Goal: Task Accomplishment & Management: Use online tool/utility

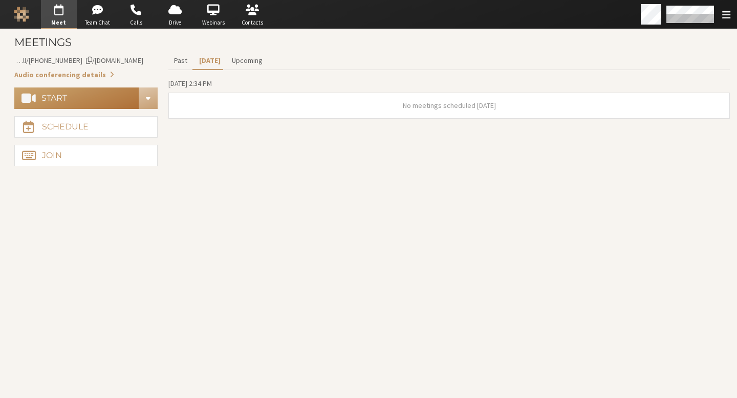
click at [107, 107] on button "Start" at bounding box center [76, 98] width 125 height 21
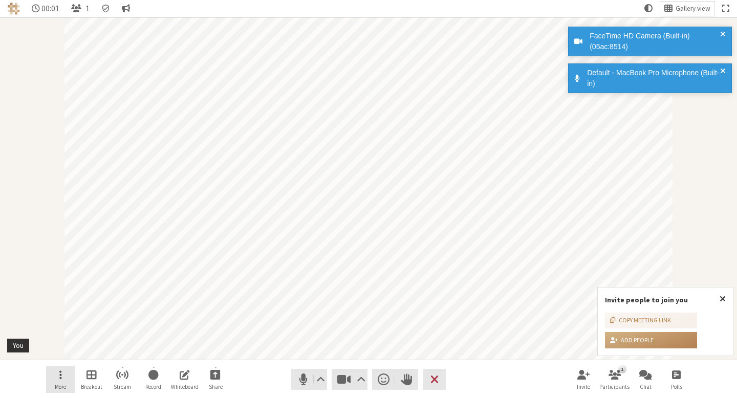
click at [62, 384] on span "More" at bounding box center [60, 387] width 11 height 6
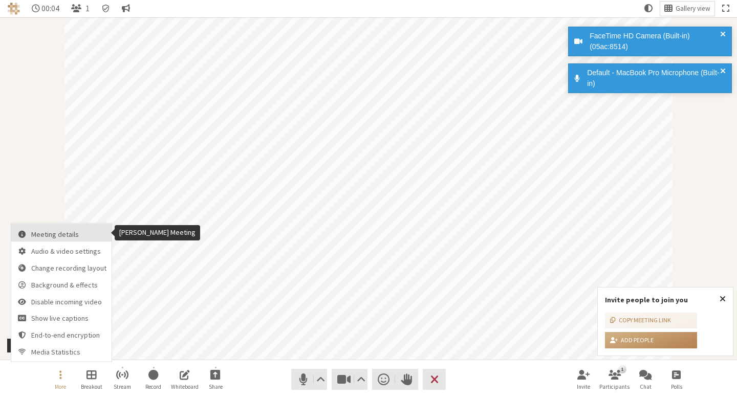
click at [79, 236] on span "Meeting details" at bounding box center [68, 235] width 75 height 8
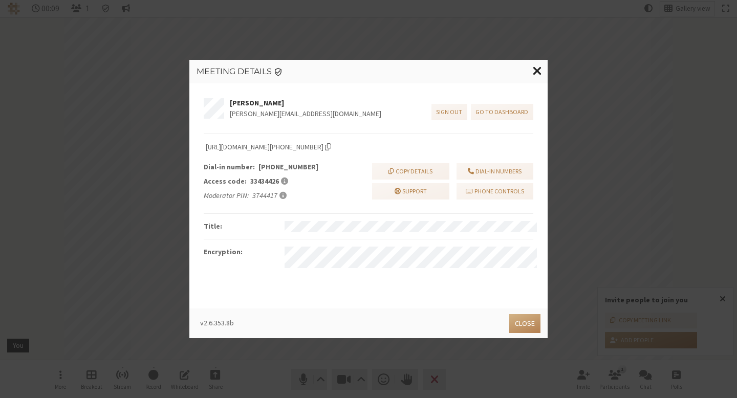
click at [536, 72] on span "Close modal" at bounding box center [537, 71] width 9 height 12
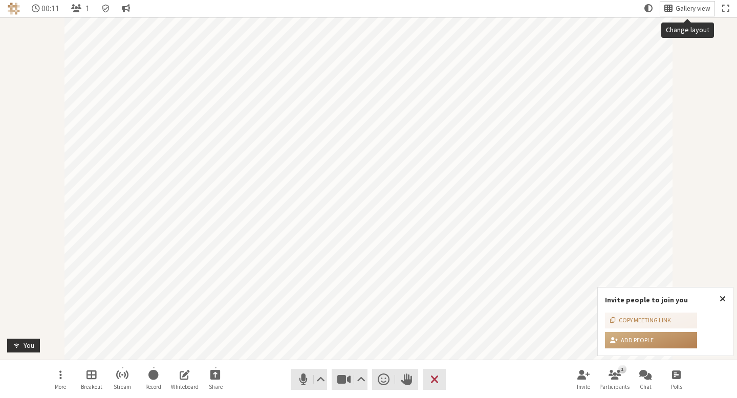
click at [706, 3] on button "Gallery view" at bounding box center [687, 9] width 54 height 14
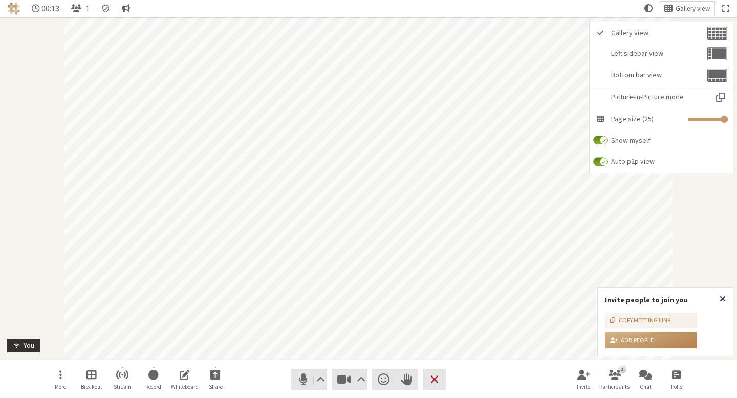
click at [11, 319] on div "Participant" at bounding box center [368, 188] width 737 height 342
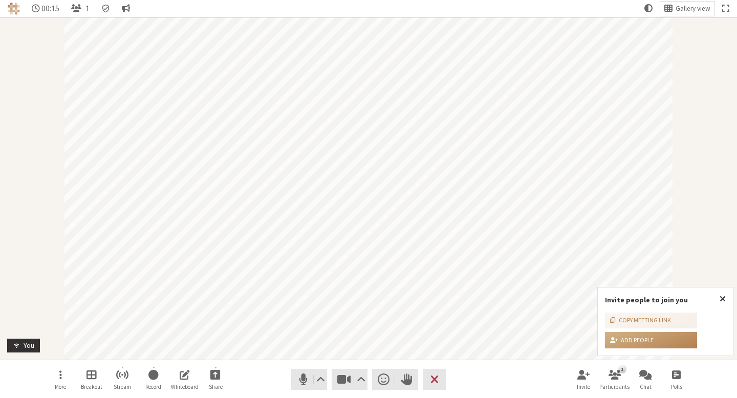
click at [40, 375] on div "More Breakout Stream Record Whiteboard Share Audio Video Send a reaction Raise …" at bounding box center [368, 379] width 737 height 39
click at [49, 378] on button "More" at bounding box center [60, 380] width 29 height 28
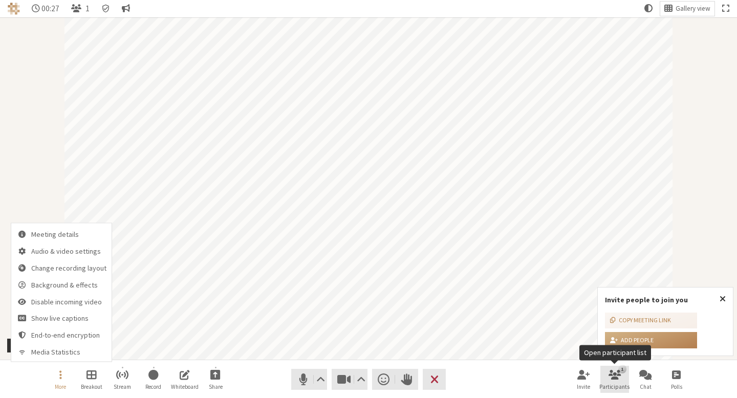
click at [602, 383] on button "1 Participants" at bounding box center [614, 380] width 29 height 28
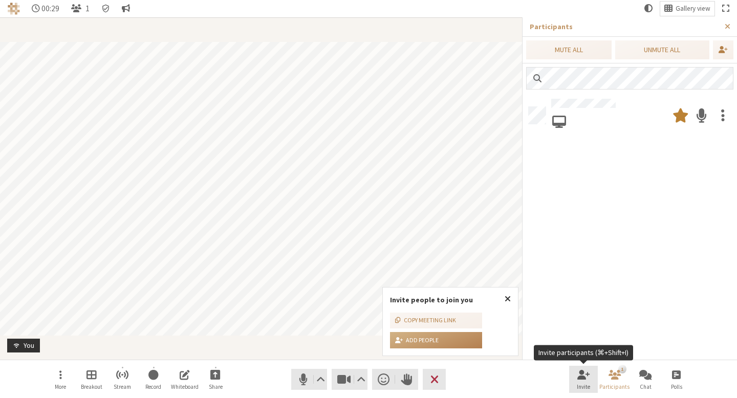
click at [578, 386] on span "Invite" at bounding box center [583, 387] width 13 height 6
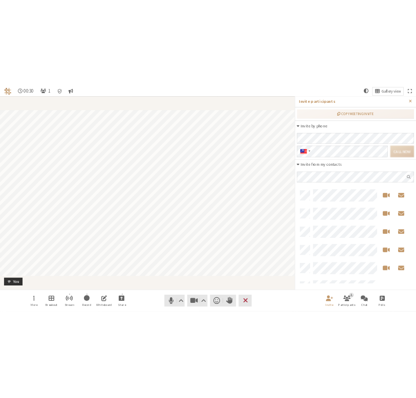
scroll to position [164, 200]
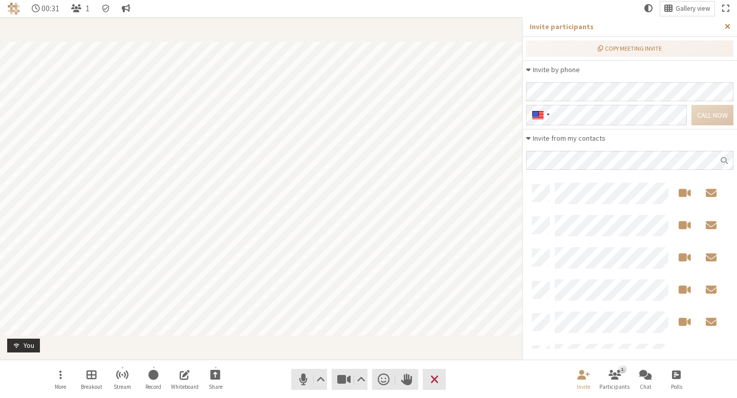
click at [726, 28] on span "Close sidebar" at bounding box center [728, 26] width 6 height 7
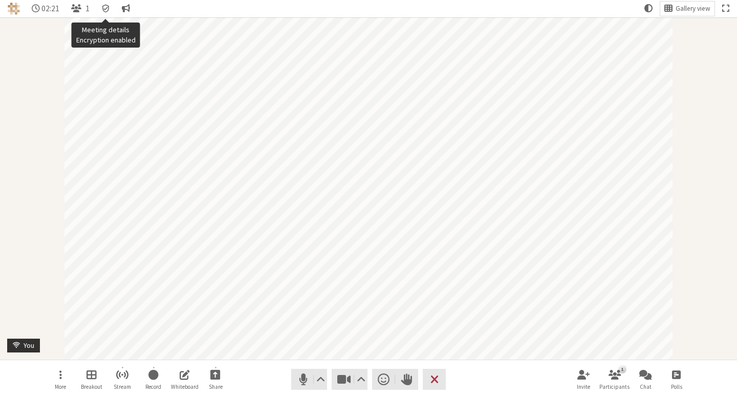
click at [108, 9] on icon "Meeting details Encryption enabled" at bounding box center [105, 8] width 9 height 9
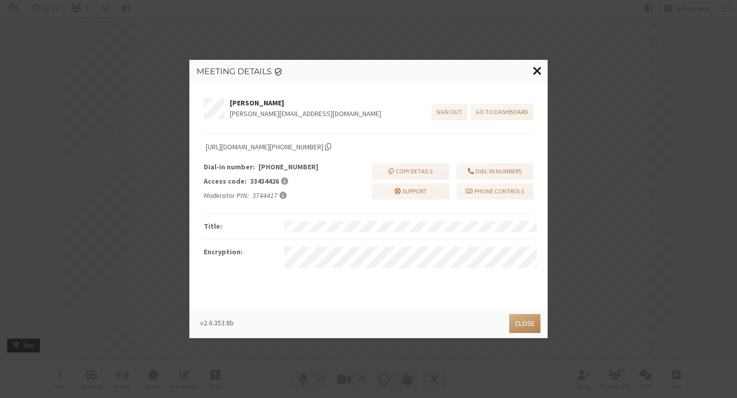
click at [534, 72] on span "Close modal" at bounding box center [537, 71] width 9 height 12
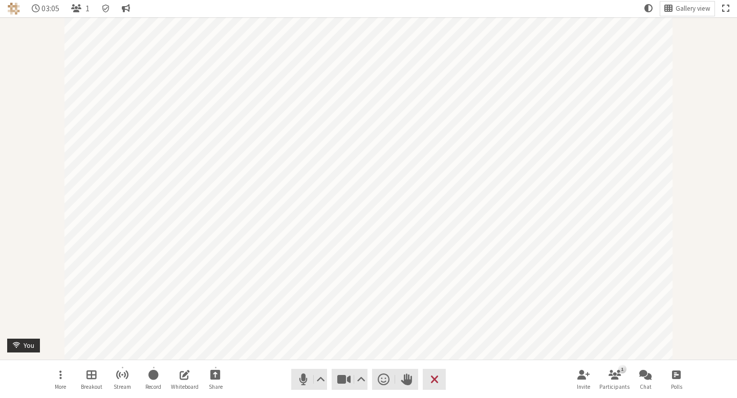
click at [721, 7] on button "Fullscreen" at bounding box center [725, 9] width 15 height 14
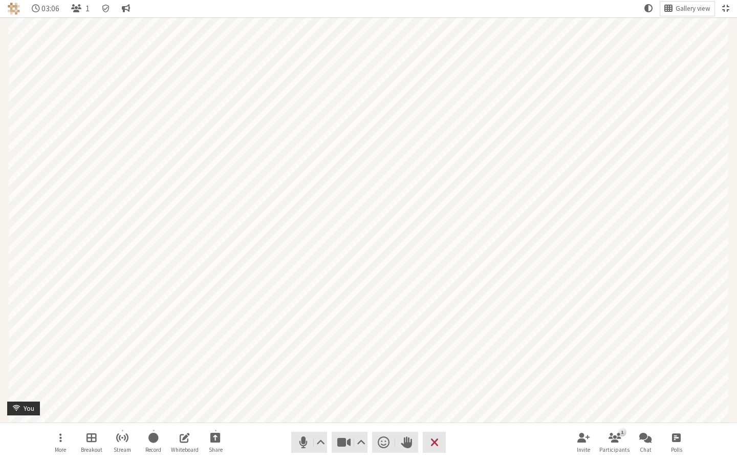
click at [726, 12] on span "Exit fullscreen" at bounding box center [725, 8] width 7 height 9
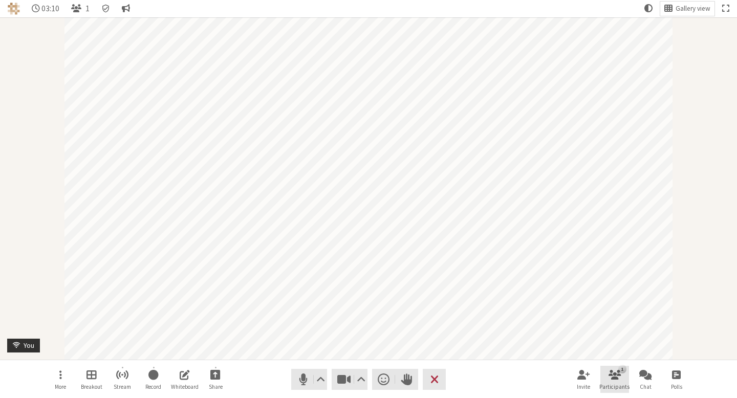
click at [621, 377] on button "1 Participants" at bounding box center [614, 380] width 29 height 28
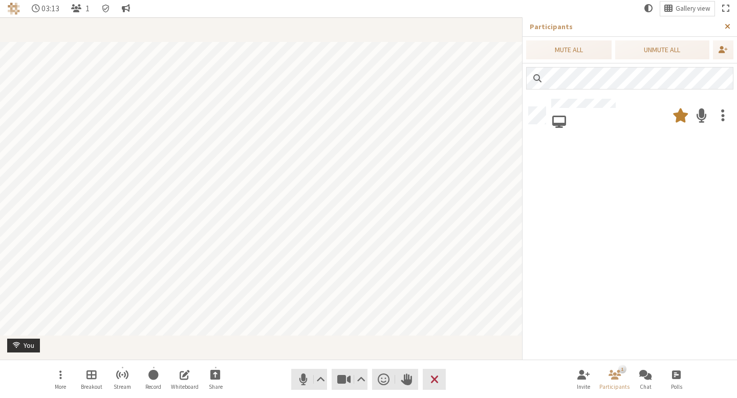
click at [726, 25] on span "Close sidebar" at bounding box center [728, 26] width 6 height 7
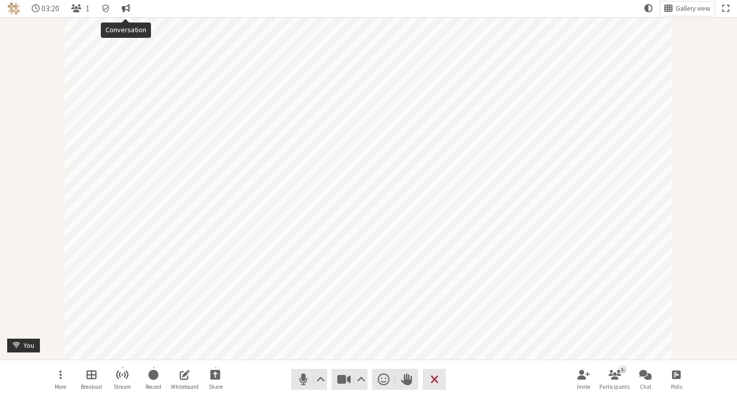
click at [124, 9] on span "Conversation" at bounding box center [126, 8] width 8 height 9
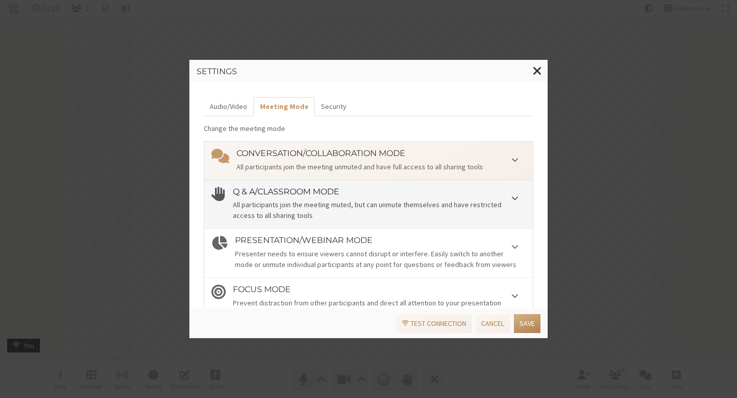
click at [359, 194] on h4 "Q & A/Classroom mode" at bounding box center [379, 191] width 293 height 9
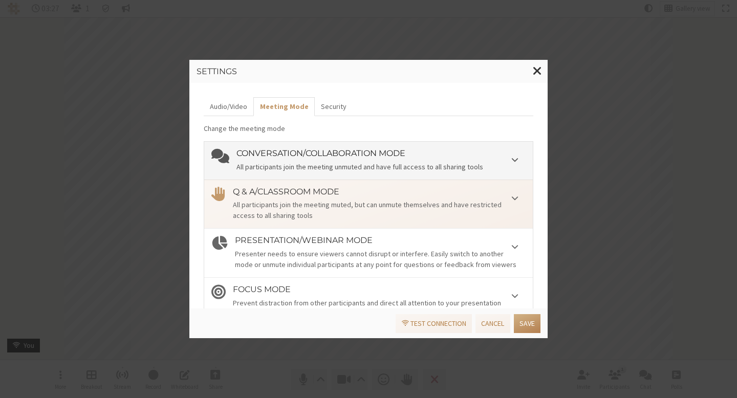
click at [368, 161] on div "Conversation/Collaboration mode All participants join the meeting unmuted and h…" at bounding box center [380, 161] width 289 height 24
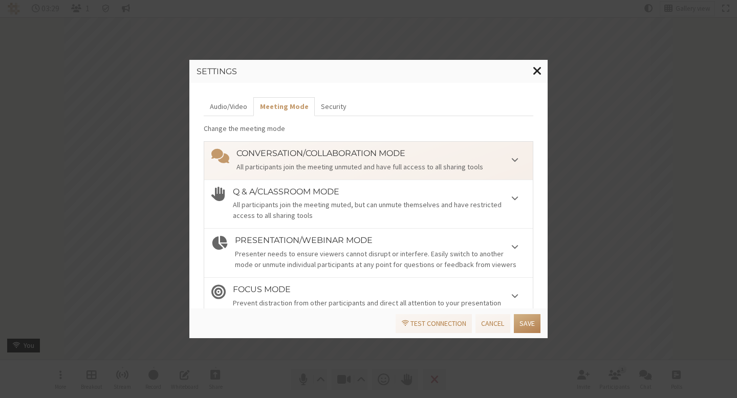
click at [541, 73] on span "Close modal" at bounding box center [537, 71] width 9 height 12
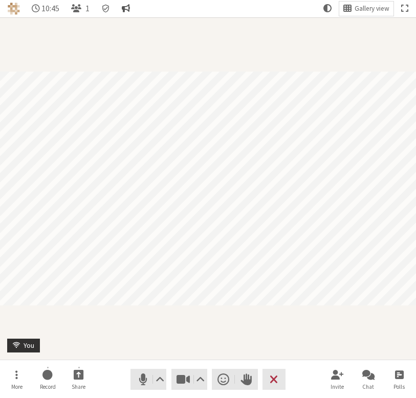
click at [123, 8] on span "Conversation" at bounding box center [126, 8] width 8 height 9
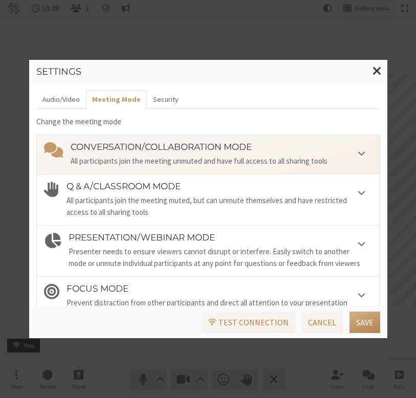
scroll to position [2, 0]
click at [207, 149] on h4 "Conversation/Collaboration mode" at bounding box center [222, 147] width 302 height 10
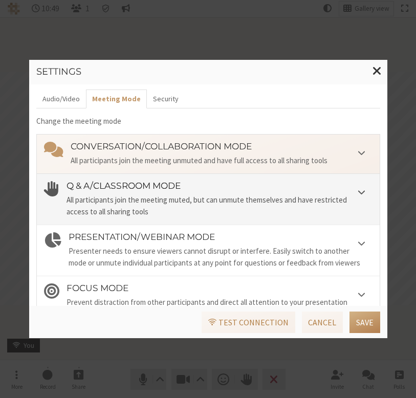
click at [223, 196] on div "All participants join the meeting muted, but can unmute themselves and have res…" at bounding box center [220, 205] width 306 height 23
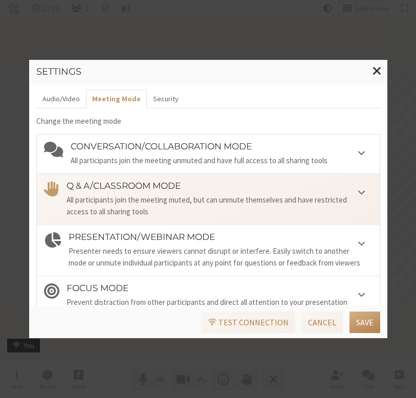
click at [357, 191] on span at bounding box center [362, 192] width 22 height 22
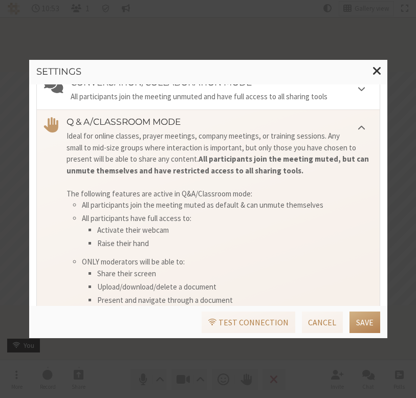
scroll to position [0, 0]
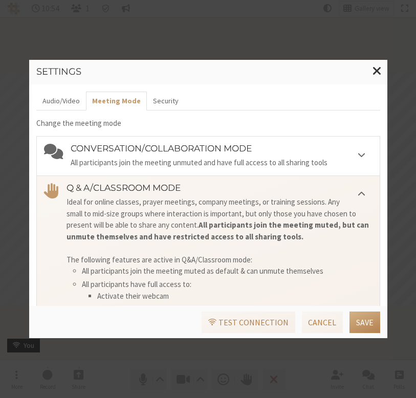
click at [351, 190] on span at bounding box center [362, 194] width 22 height 22
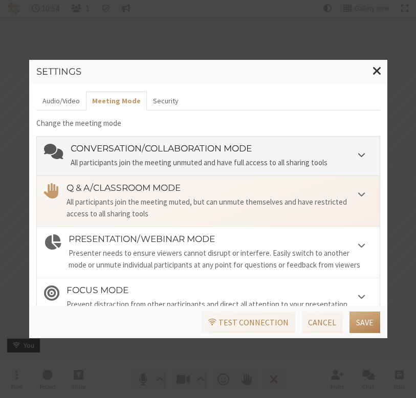
click at [230, 146] on h4 "Conversation/Collaboration mode" at bounding box center [222, 149] width 302 height 10
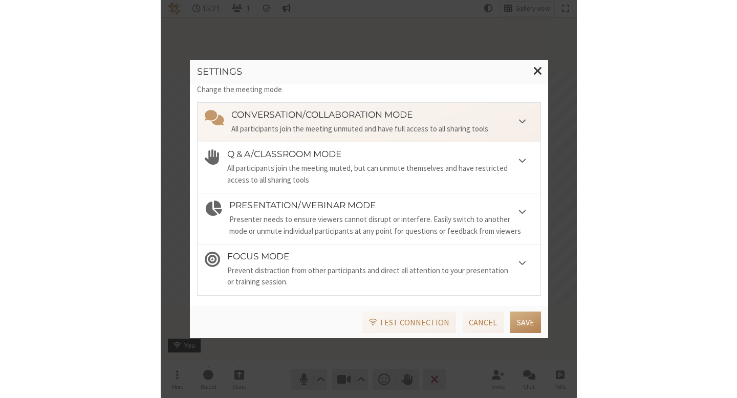
scroll to position [38, 0]
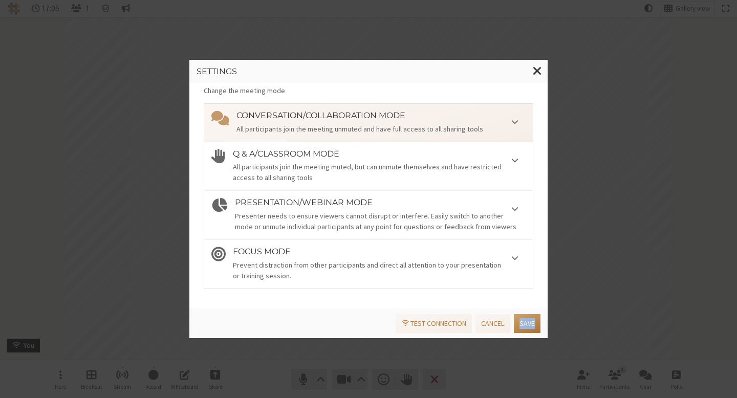
click at [529, 321] on button "Save" at bounding box center [527, 323] width 27 height 19
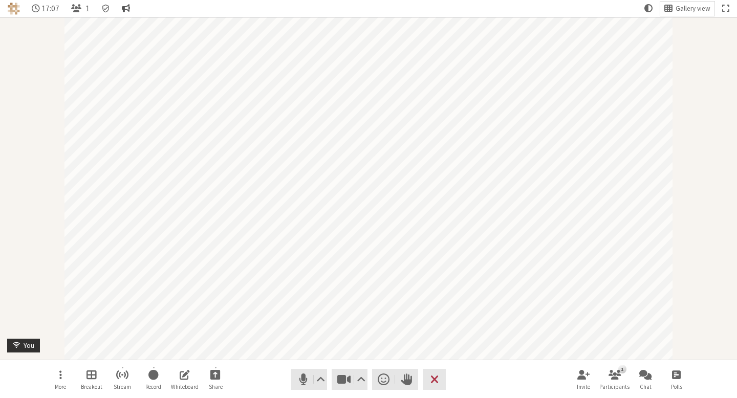
click at [122, 8] on span "Conversation" at bounding box center [126, 8] width 8 height 9
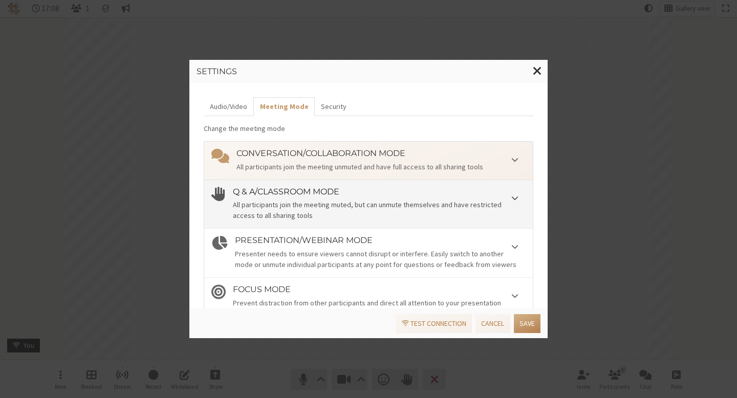
click at [379, 206] on div "All participants join the meeting muted, but can unmute themselves and have res…" at bounding box center [379, 210] width 293 height 21
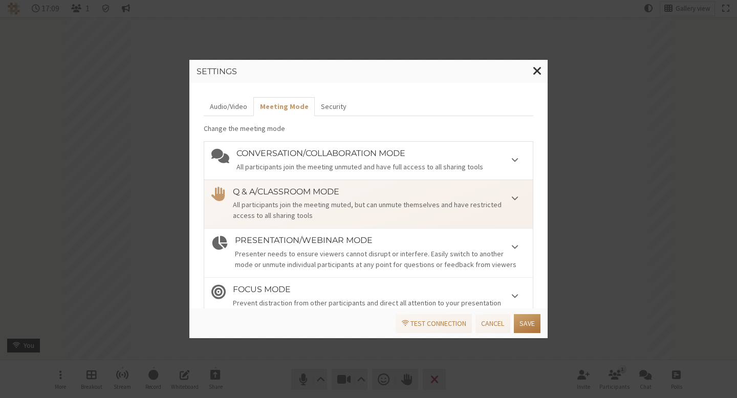
click at [535, 325] on button "Save" at bounding box center [527, 323] width 27 height 19
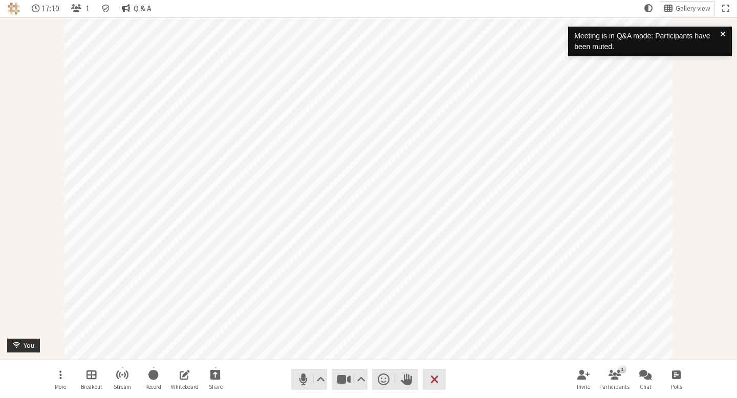
click at [132, 9] on button "Q & A" at bounding box center [137, 9] width 38 height 14
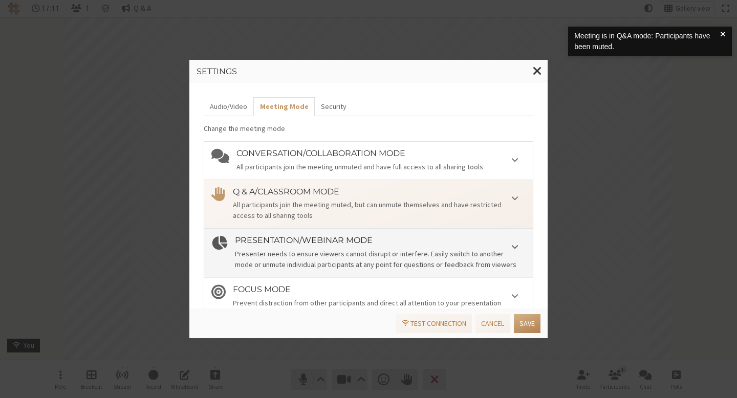
click at [438, 241] on h4 "Presentation/Webinar mode" at bounding box center [380, 240] width 291 height 9
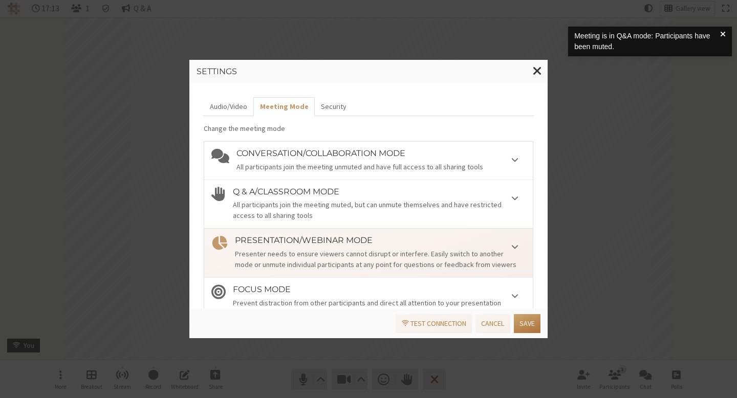
click at [527, 324] on button "Save" at bounding box center [527, 323] width 27 height 19
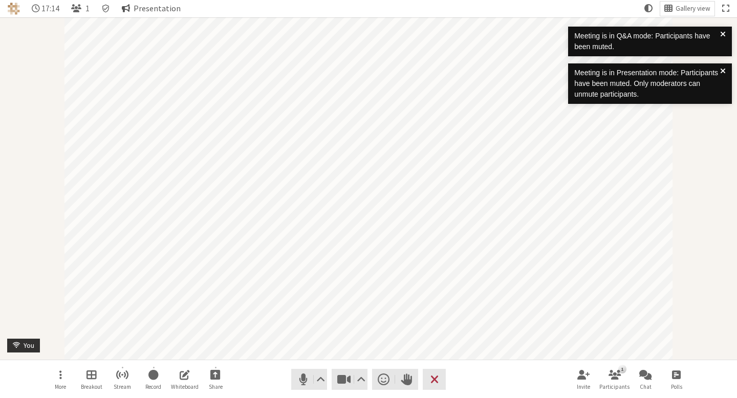
click at [129, 9] on button "Presentation" at bounding box center [152, 9] width 68 height 14
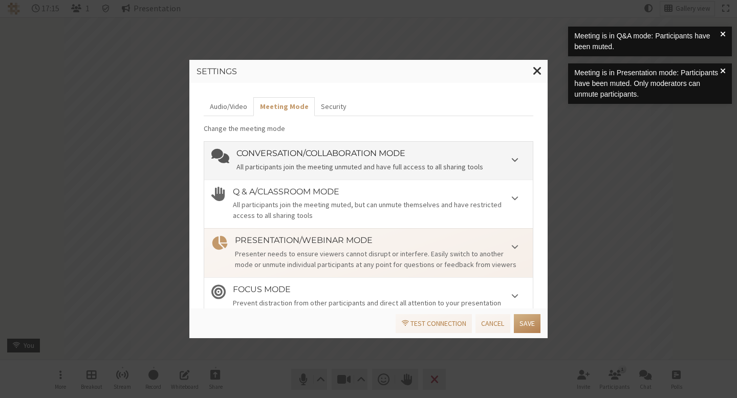
click at [307, 174] on li "Conversation/Collaboration mode All participants join the meeting unmuted and h…" at bounding box center [368, 161] width 329 height 38
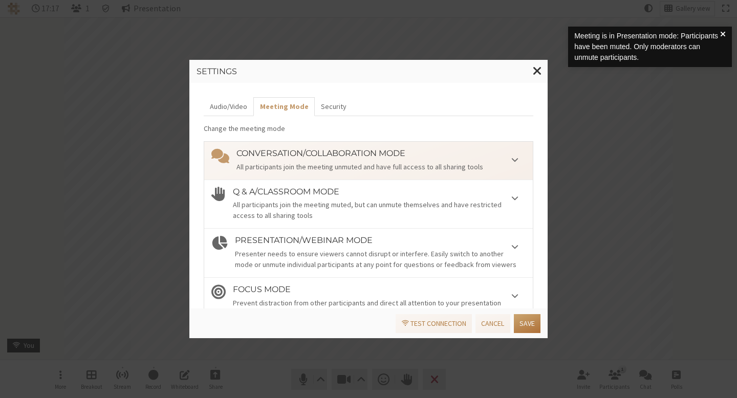
click at [525, 322] on button "Save" at bounding box center [527, 323] width 27 height 19
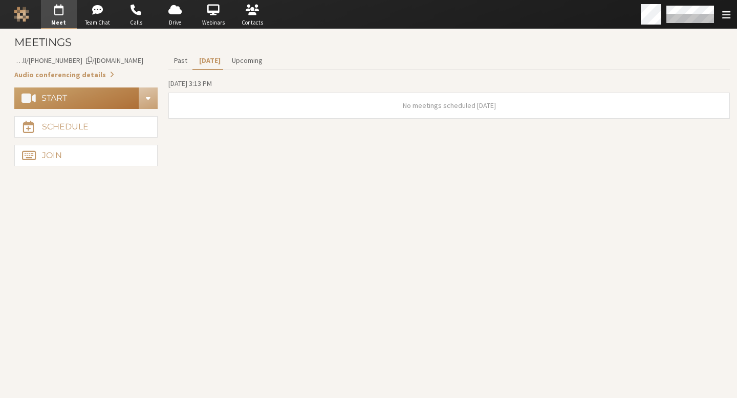
click at [103, 103] on button "Start" at bounding box center [76, 98] width 125 height 21
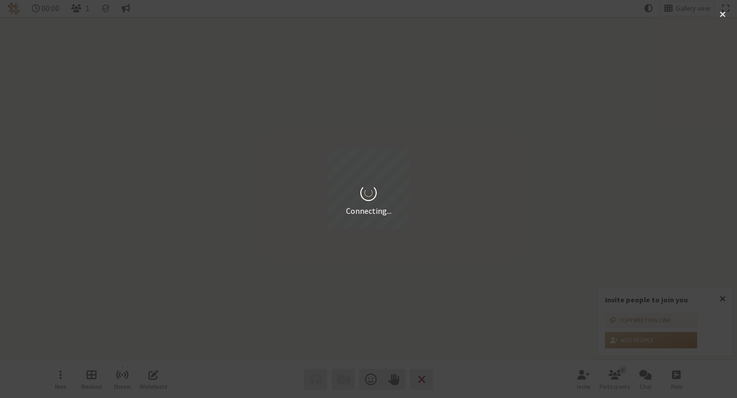
click at [720, 12] on span at bounding box center [722, 14] width 6 height 8
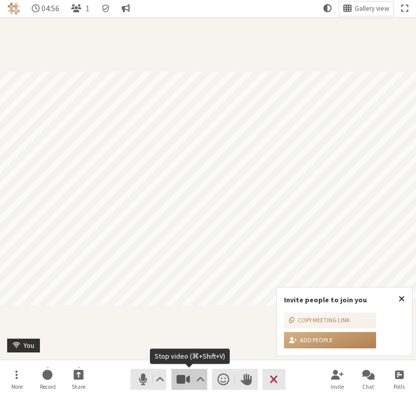
click at [184, 376] on span "Stop video (⌘+Shift+V)" at bounding box center [183, 380] width 14 height 14
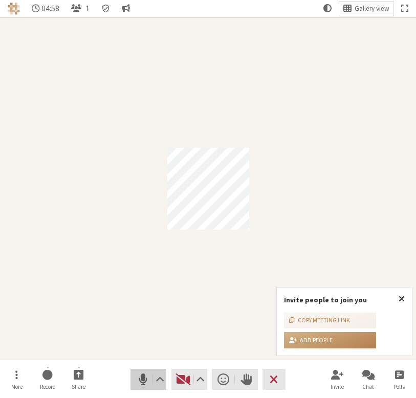
click at [146, 380] on span "Mute (⌘+Shift+A)" at bounding box center [143, 380] width 14 height 14
click at [118, 8] on button "Conversation" at bounding box center [126, 9] width 16 height 14
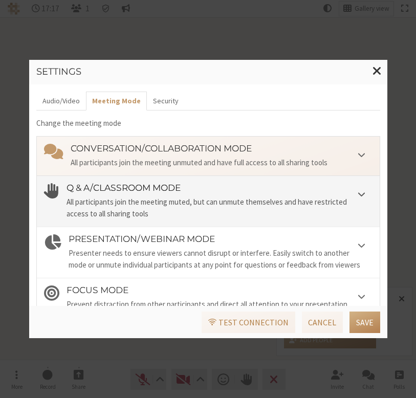
click at [214, 221] on li "Q & A/Classroom mode All participants join the meeting muted, but can unmute th…" at bounding box center [208, 201] width 343 height 51
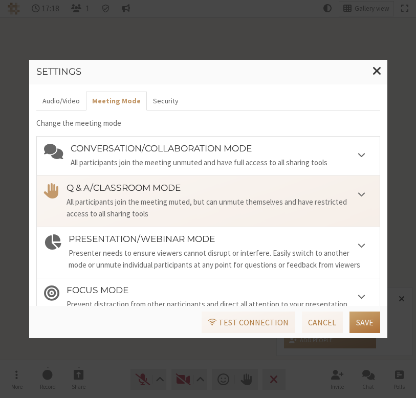
click at [359, 325] on button "Save" at bounding box center [364, 322] width 31 height 21
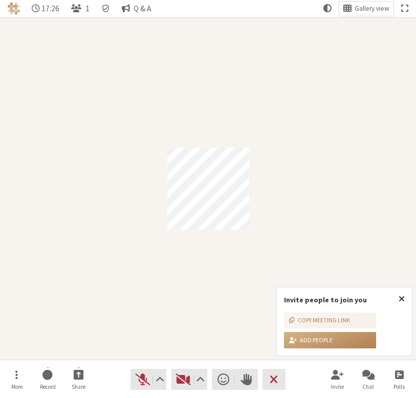
click at [165, 10] on nav "17:26 1 Q & A Gallery view" at bounding box center [208, 8] width 416 height 17
click at [147, 7] on span "Q & A" at bounding box center [143, 8] width 18 height 9
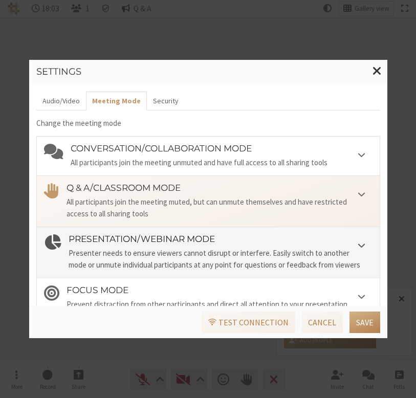
click at [247, 252] on div "Presenter needs to ensure viewers cannot disrupt or interfere. Easily switch to…" at bounding box center [221, 259] width 304 height 23
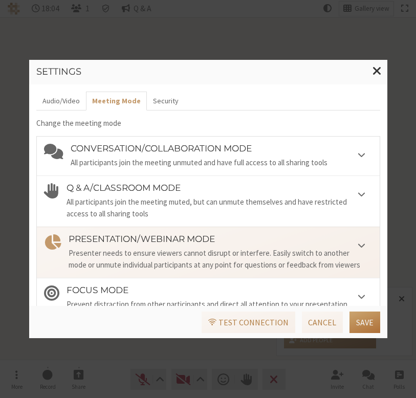
click at [374, 323] on button "Save" at bounding box center [364, 322] width 31 height 21
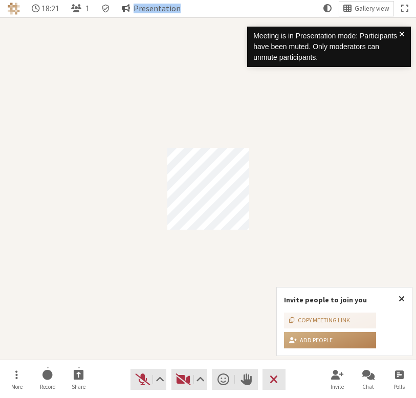
click at [131, 10] on button "Presentation" at bounding box center [152, 9] width 68 height 14
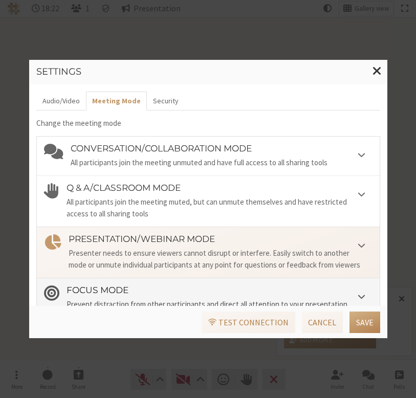
click at [205, 279] on li "Focus mode Prevent distraction from other participants and direct all attention…" at bounding box center [208, 303] width 343 height 51
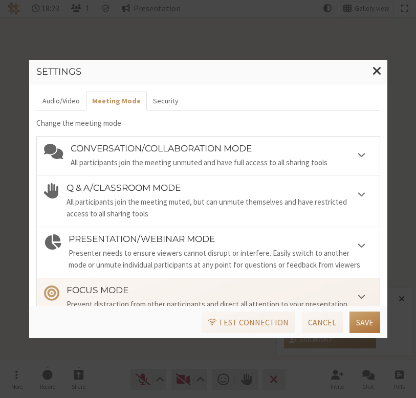
click at [376, 324] on button "Save" at bounding box center [364, 322] width 31 height 21
